Goal: Task Accomplishment & Management: Manage account settings

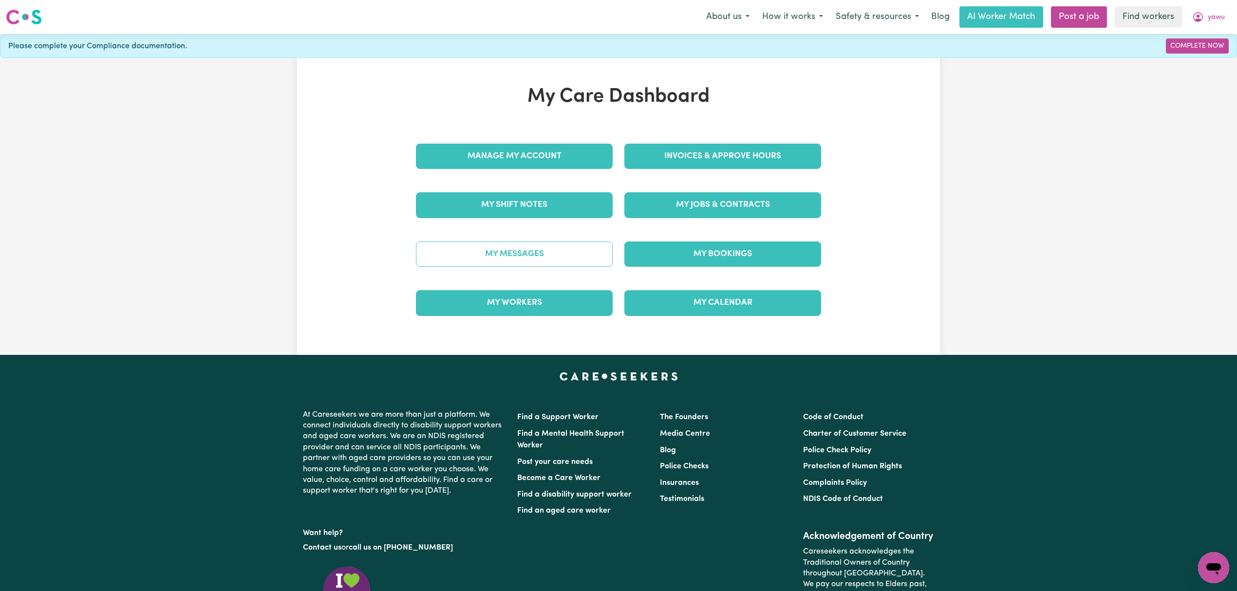
click at [511, 244] on link "My Messages" at bounding box center [514, 254] width 197 height 25
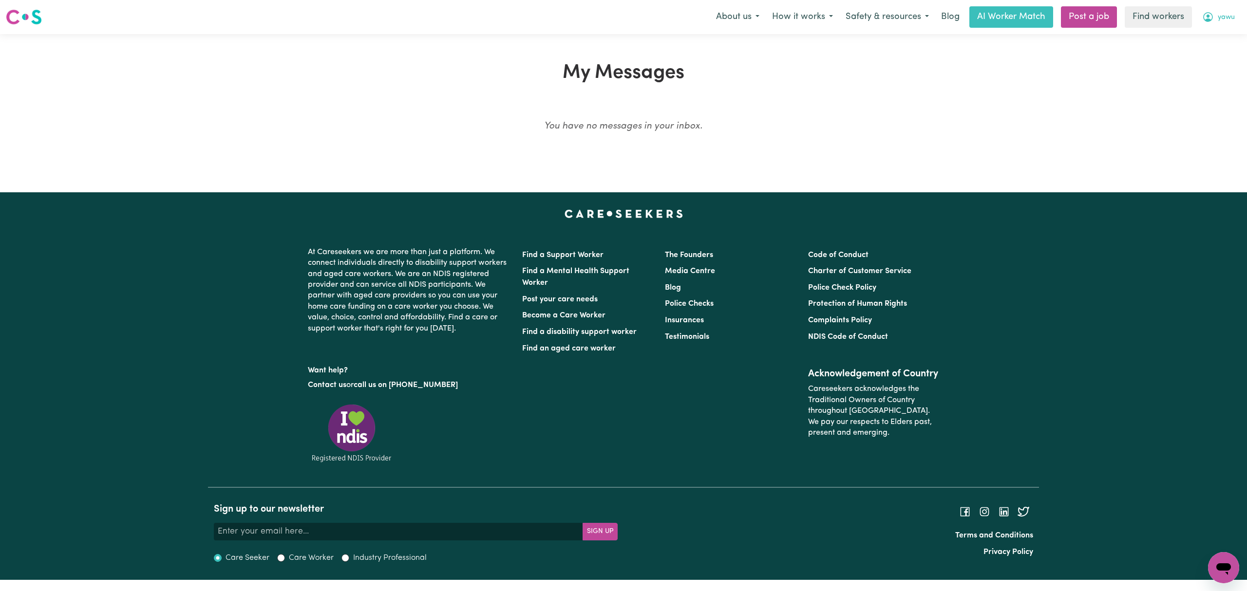
click at [1215, 20] on button "yawu" at bounding box center [1218, 17] width 45 height 20
click at [1206, 36] on link "My Dashboard" at bounding box center [1201, 38] width 77 height 19
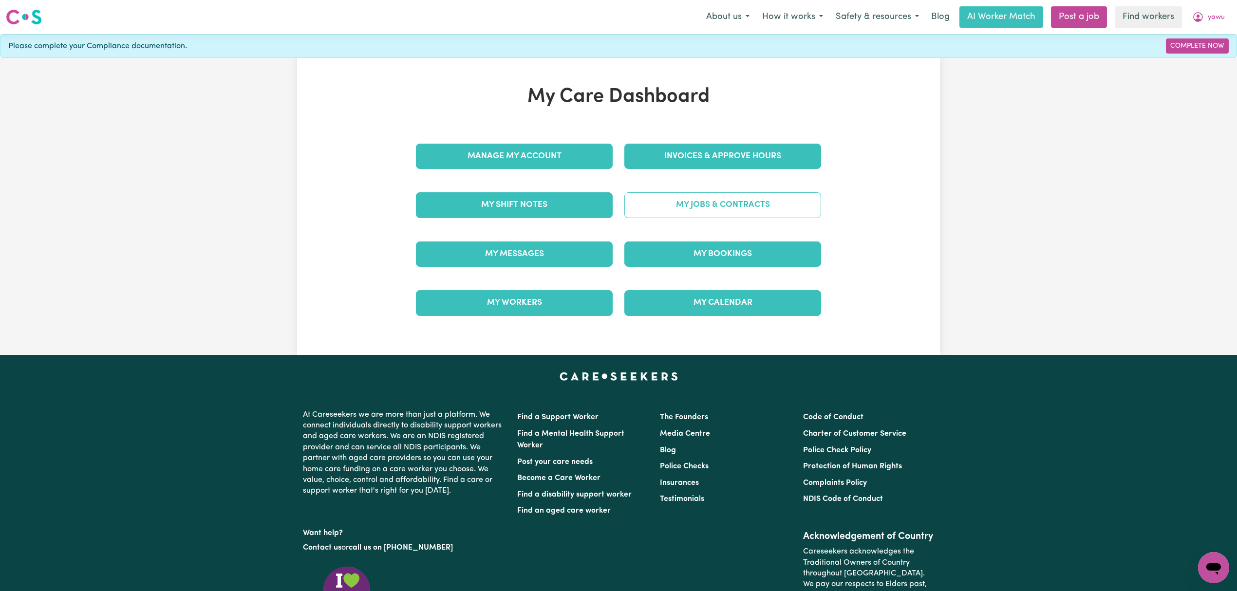
click at [776, 205] on link "My Jobs & Contracts" at bounding box center [722, 204] width 197 height 25
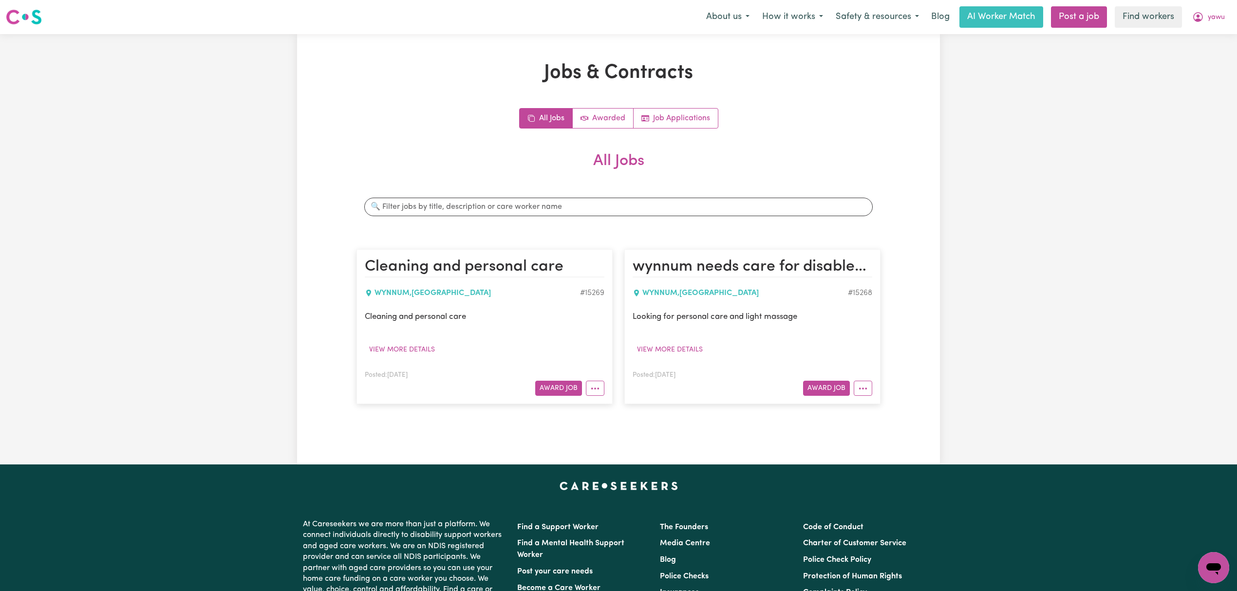
click at [384, 297] on div "WYNNUM , [GEOGRAPHIC_DATA]" at bounding box center [472, 293] width 215 height 12
copy div "WYNNUM"
click at [1208, 15] on span "yawu" at bounding box center [1216, 17] width 17 height 11
click at [1201, 53] on link "Logout" at bounding box center [1192, 56] width 77 height 19
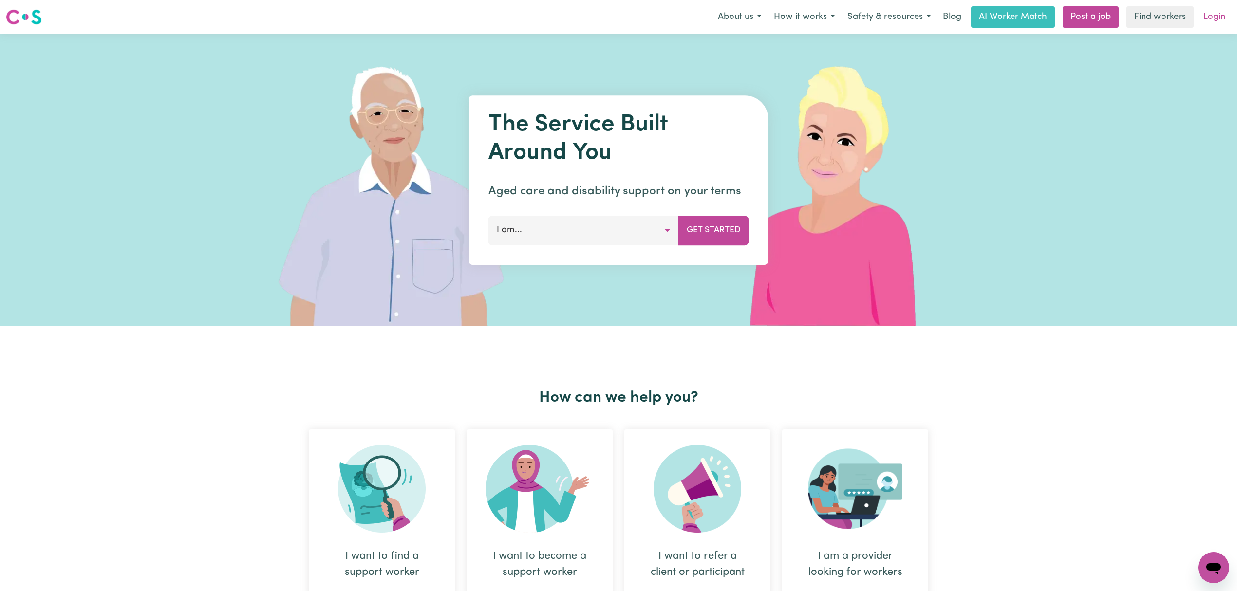
click at [1216, 23] on link "Login" at bounding box center [1214, 16] width 34 height 21
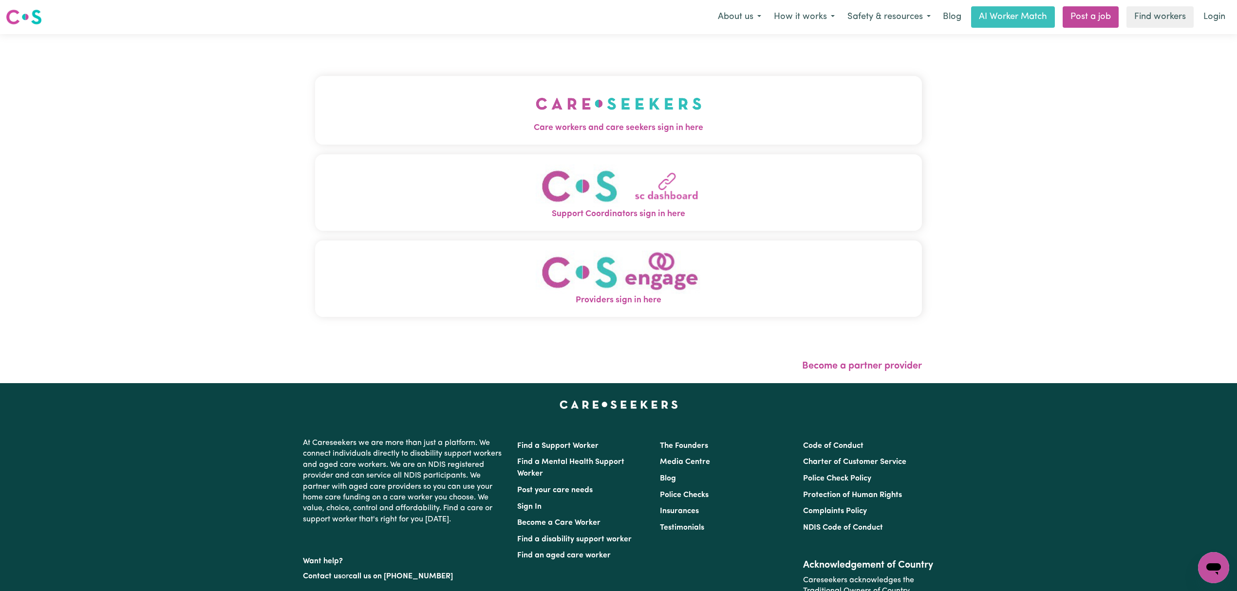
click at [560, 147] on div "Care workers and care seekers sign in here Support Coordinators sign in here Pr…" at bounding box center [618, 202] width 607 height 296
click at [549, 130] on span "Care workers and care seekers sign in here" at bounding box center [618, 128] width 607 height 13
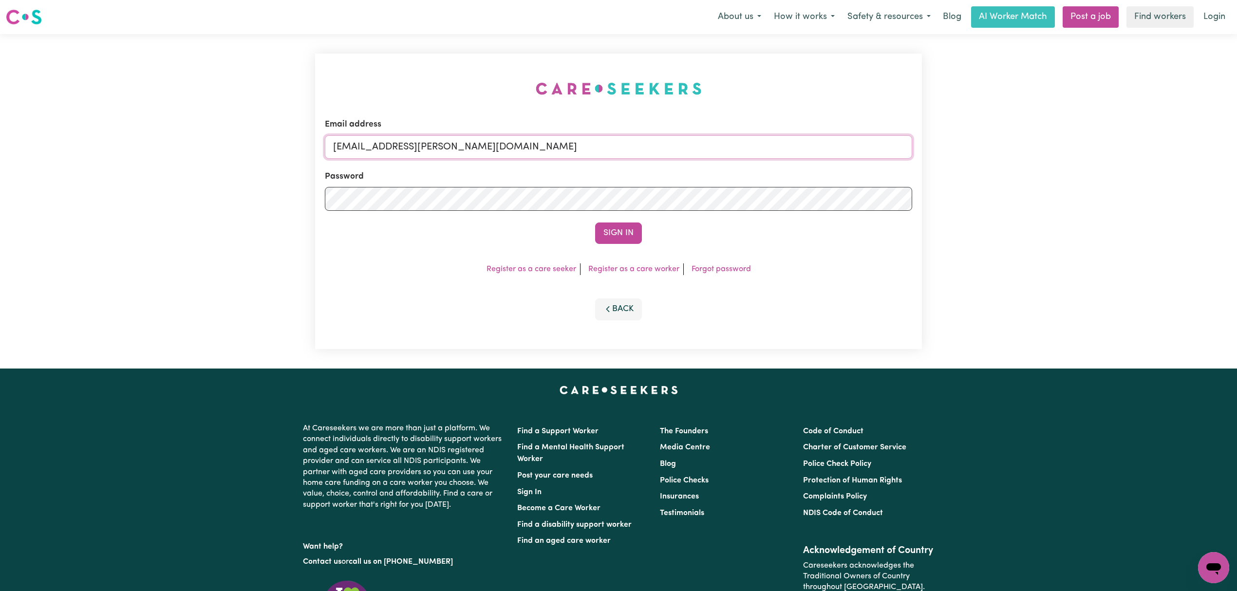
click at [443, 140] on input "[EMAIL_ADDRESS][PERSON_NAME][DOMAIN_NAME]" at bounding box center [618, 146] width 587 height 23
drag, startPoint x: 386, startPoint y: 147, endPoint x: 619, endPoint y: 181, distance: 235.7
click at [616, 151] on input "[EMAIL_ADDRESS][PERSON_NAME][DOMAIN_NAME]" at bounding box center [618, 146] width 587 height 23
paste input "NormanSinclairICARE"
type input "[EMAIL_ADDRESS][DOMAIN_NAME]"
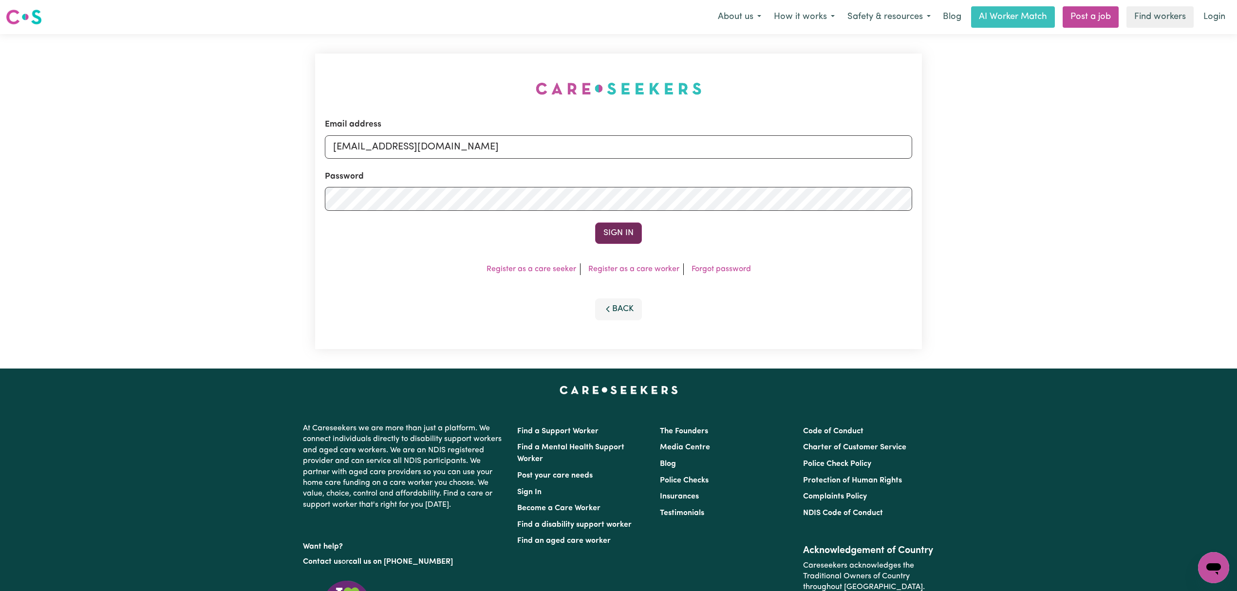
click at [618, 229] on button "Sign In" at bounding box center [618, 233] width 47 height 21
